Goal: Task Accomplishment & Management: Manage account settings

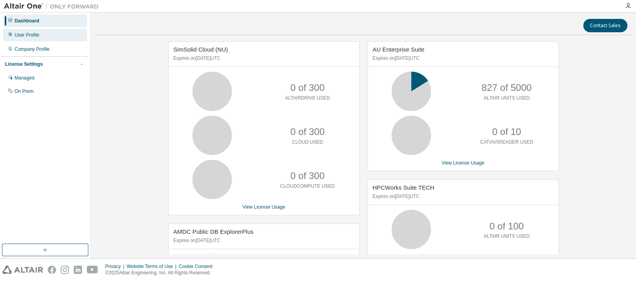
click at [43, 37] on div "User Profile" at bounding box center [45, 35] width 84 height 13
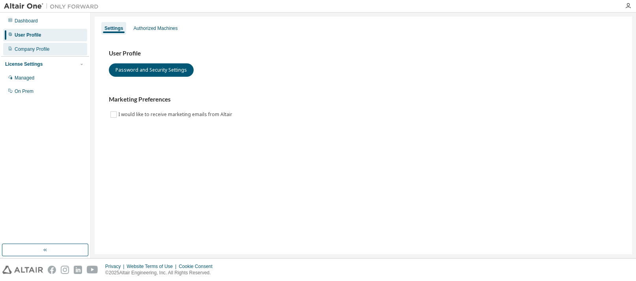
click at [24, 48] on div "Company Profile" at bounding box center [32, 49] width 35 height 6
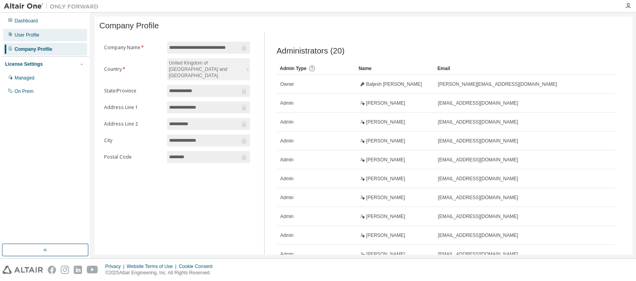
click at [30, 35] on div "User Profile" at bounding box center [27, 35] width 25 height 6
